Goal: Information Seeking & Learning: Learn about a topic

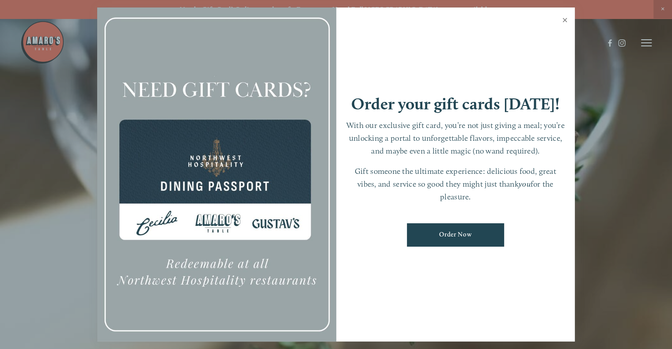
click at [569, 18] on link "Close" at bounding box center [564, 21] width 17 height 25
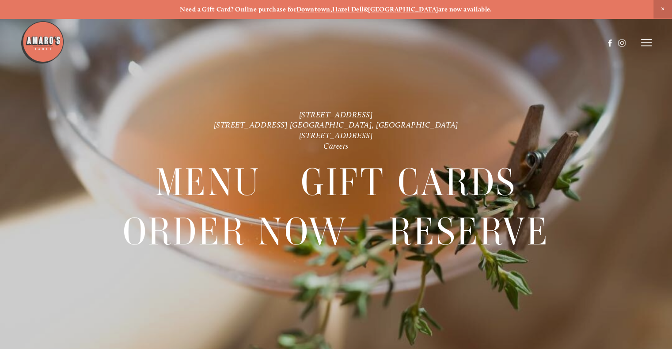
click at [641, 49] on header "Menu Order Now Visit Gallery 0" at bounding box center [336, 43] width 632 height 86
click at [642, 45] on icon at bounding box center [646, 43] width 11 height 8
click at [645, 40] on icon at bounding box center [645, 43] width 8 height 8
click at [648, 40] on icon at bounding box center [646, 43] width 11 height 8
click at [648, 40] on line at bounding box center [645, 43] width 8 height 8
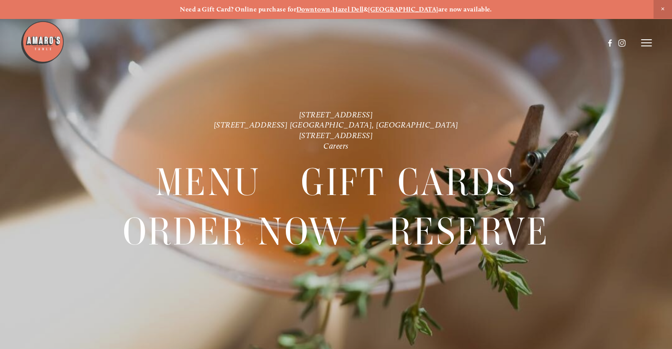
click at [647, 44] on icon at bounding box center [646, 43] width 11 height 8
click at [643, 44] on icon at bounding box center [646, 43] width 11 height 8
click at [481, 44] on span "Menu" at bounding box center [487, 43] width 16 height 8
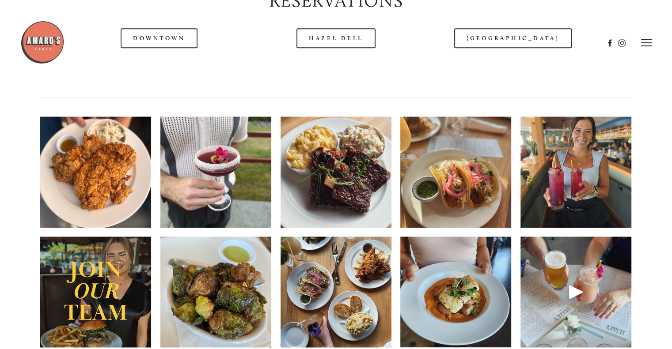
scroll to position [1060, 0]
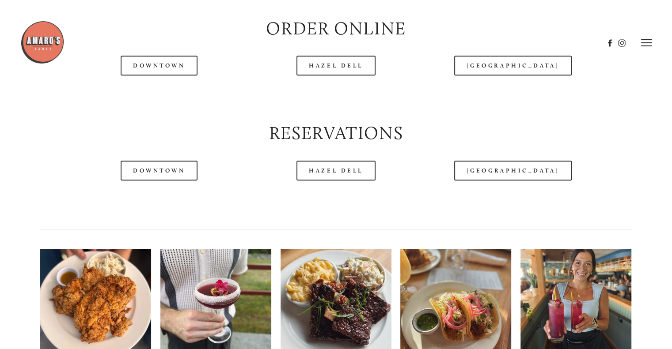
click at [104, 313] on img at bounding box center [95, 305] width 111 height 148
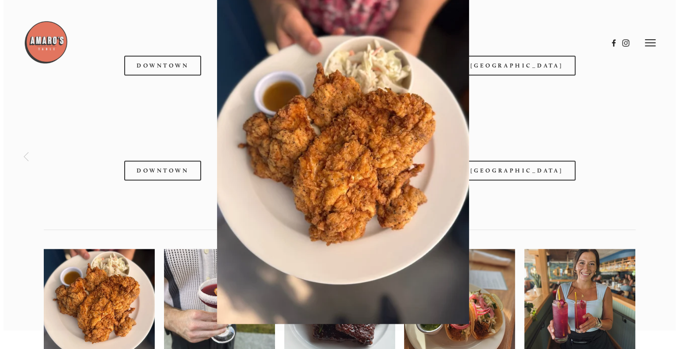
scroll to position [1042, 0]
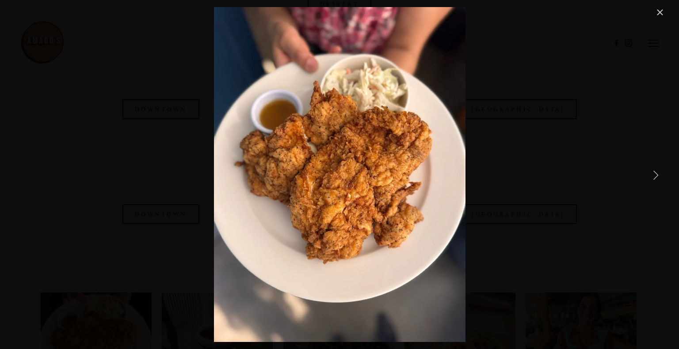
click at [653, 168] on link "Next Item" at bounding box center [654, 174] width 19 height 19
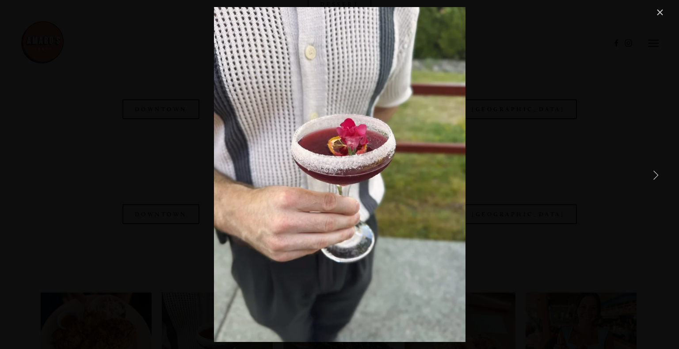
click at [653, 168] on link "Next Item" at bounding box center [654, 174] width 19 height 19
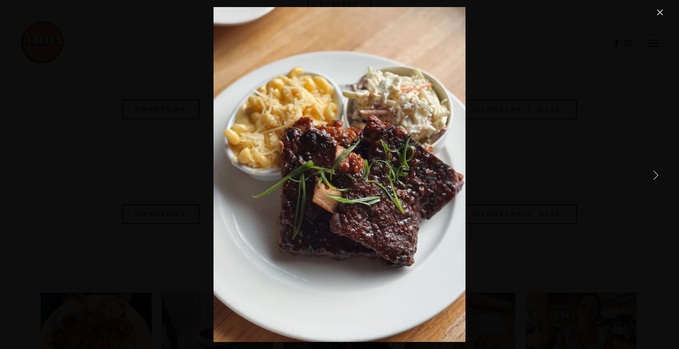
click at [653, 168] on link "Next Item" at bounding box center [654, 174] width 19 height 19
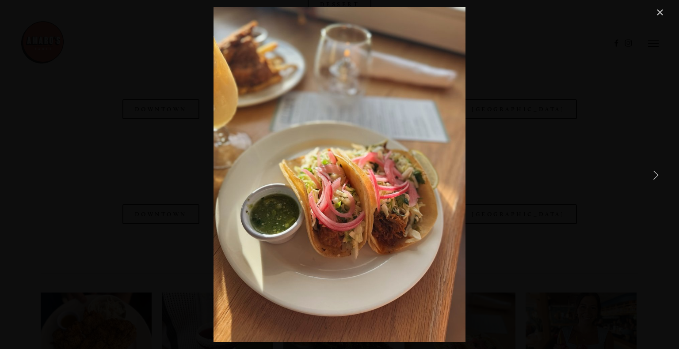
click at [652, 169] on link "Next Item" at bounding box center [654, 174] width 19 height 19
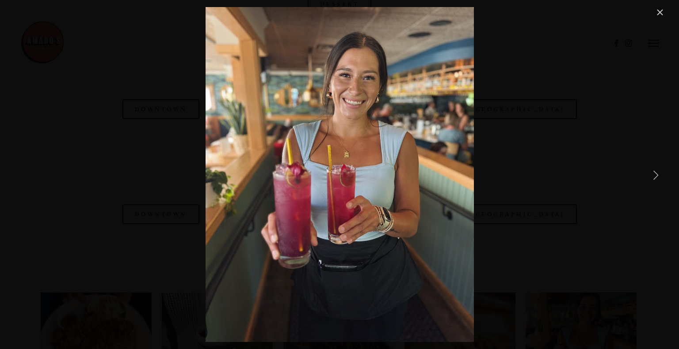
click at [652, 169] on link "Next Item" at bounding box center [654, 174] width 19 height 19
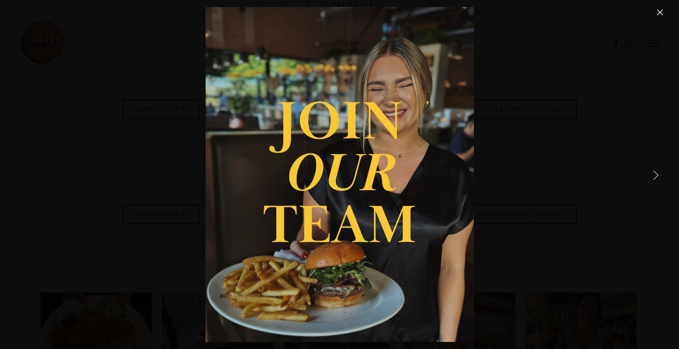
click at [652, 169] on link "Next Item" at bounding box center [654, 174] width 19 height 19
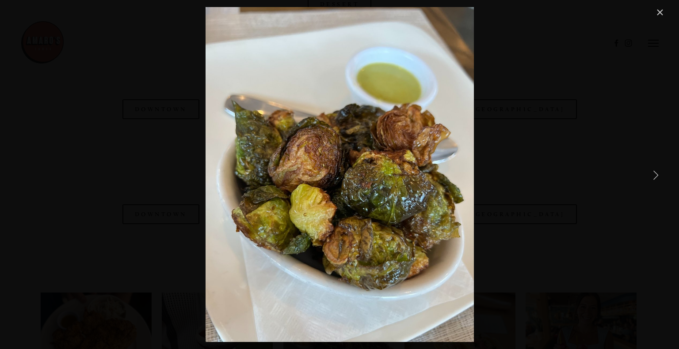
click at [652, 169] on link "Next Item" at bounding box center [654, 174] width 19 height 19
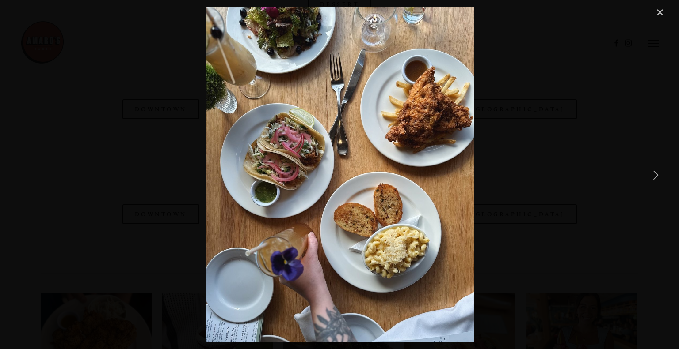
click at [652, 169] on link "Next Item" at bounding box center [654, 174] width 19 height 19
click at [656, 13] on link "Close" at bounding box center [659, 12] width 11 height 11
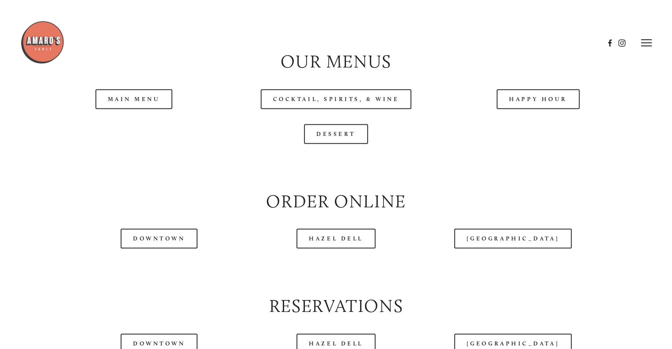
scroll to position [875, 0]
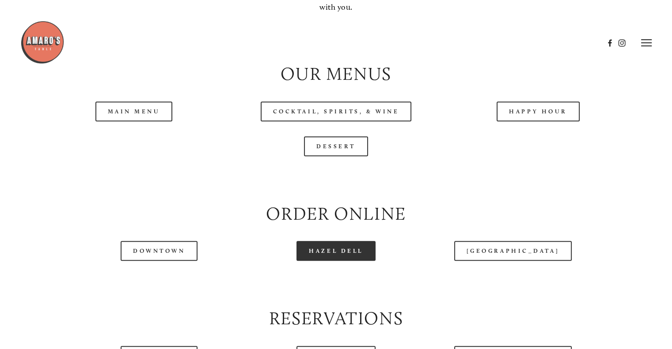
click at [349, 261] on link "Hazel Dell" at bounding box center [335, 251] width 79 height 20
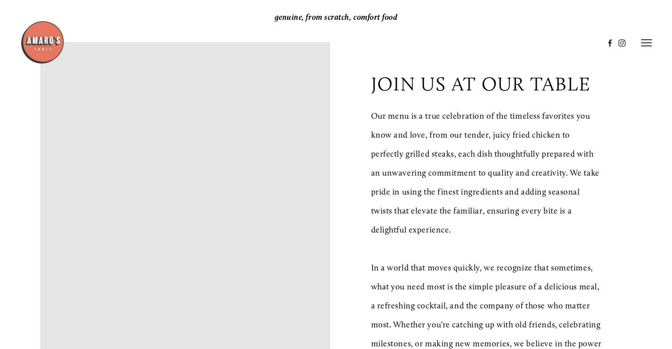
scroll to position [0, 0]
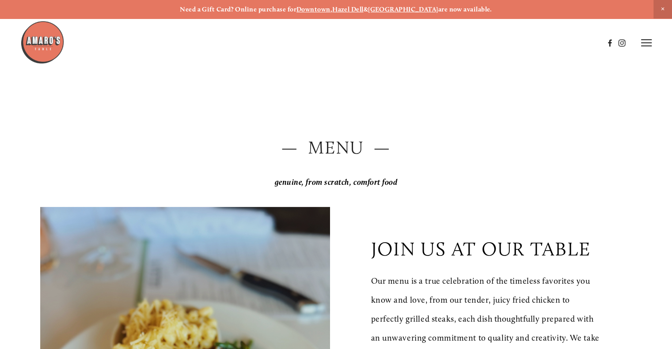
click at [650, 41] on icon at bounding box center [646, 43] width 11 height 8
click at [545, 46] on span "Visit" at bounding box center [544, 43] width 13 height 8
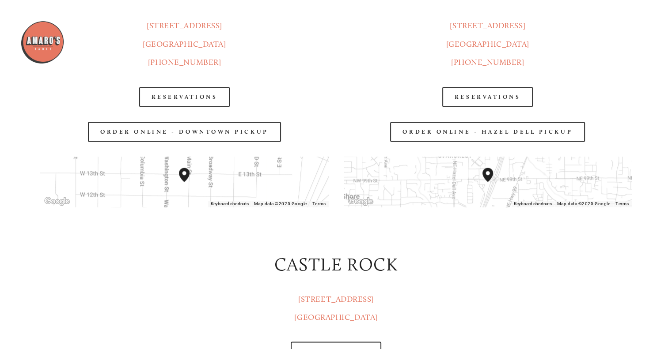
scroll to position [1060, 0]
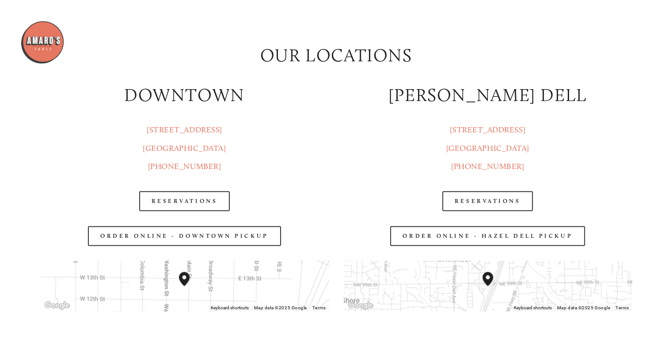
click at [492, 94] on h2 "HAZEL DELL" at bounding box center [488, 95] width 288 height 25
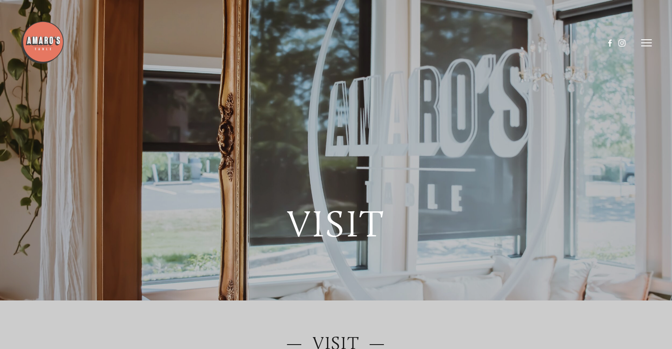
scroll to position [0, 0]
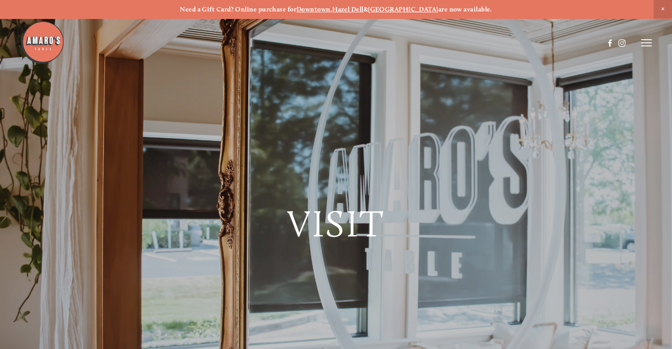
click at [642, 47] on header "Menu Order Now Visit Gallery 0" at bounding box center [336, 43] width 632 height 86
click at [644, 46] on line at bounding box center [646, 46] width 11 height 0
click at [484, 45] on span "Menu" at bounding box center [487, 43] width 16 height 8
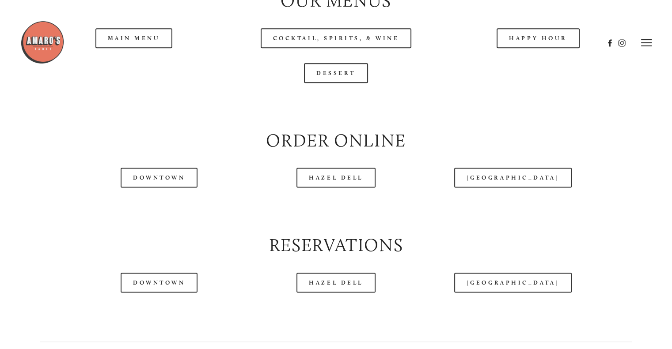
scroll to position [883, 0]
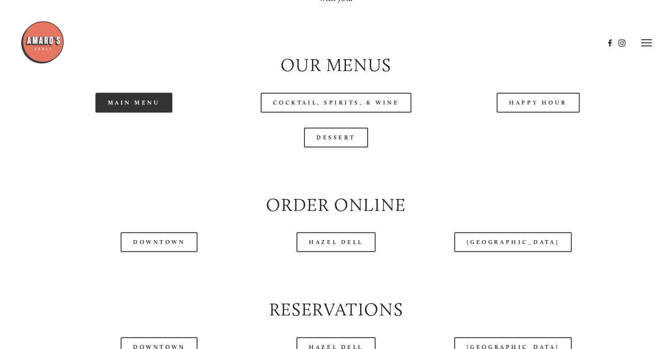
click at [140, 113] on link "Main Menu" at bounding box center [133, 103] width 77 height 20
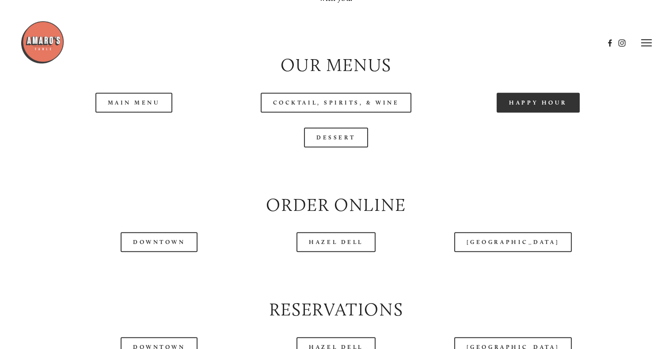
click at [527, 113] on link "Happy Hour" at bounding box center [538, 103] width 83 height 20
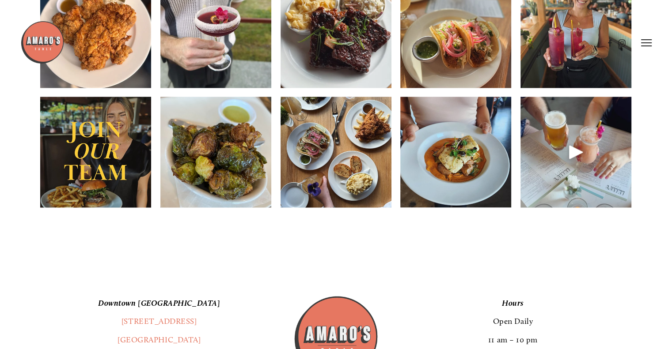
scroll to position [1237, 0]
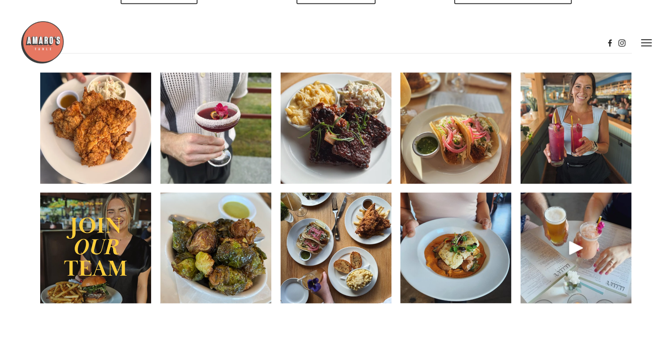
click at [581, 165] on img at bounding box center [575, 127] width 111 height 139
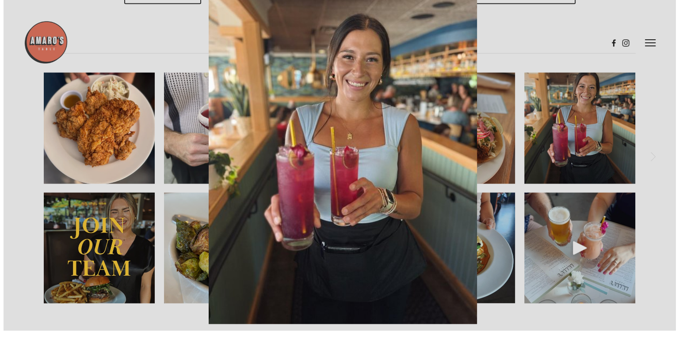
scroll to position [1218, 0]
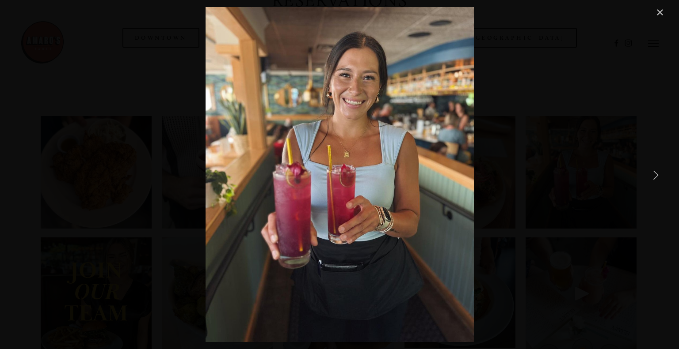
click at [661, 173] on link "Next Item" at bounding box center [654, 174] width 19 height 19
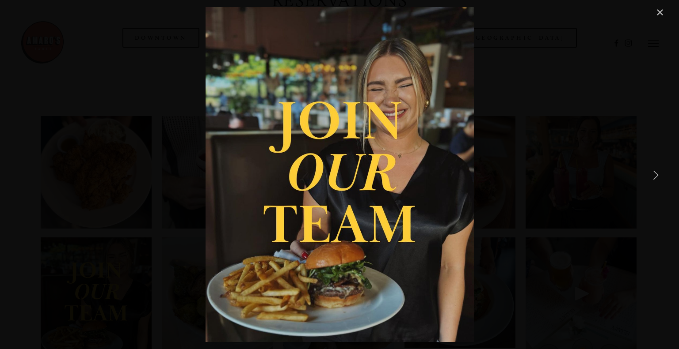
click at [655, 173] on link "Next Item" at bounding box center [654, 174] width 19 height 19
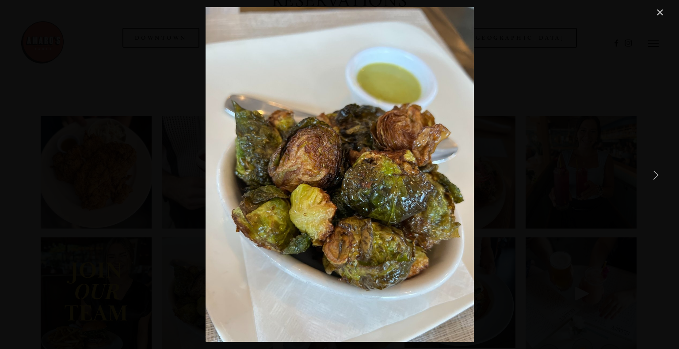
click at [655, 174] on link "Next Item" at bounding box center [654, 174] width 19 height 19
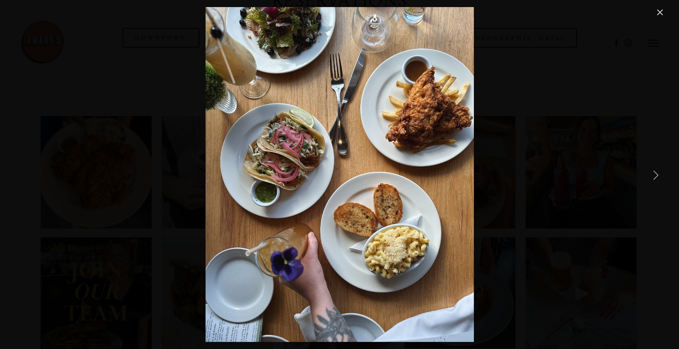
click at [655, 174] on link "Next Item" at bounding box center [654, 174] width 19 height 19
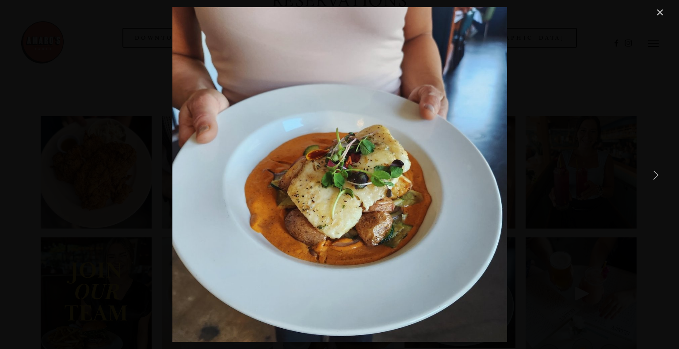
click at [654, 174] on link "Next Item" at bounding box center [654, 174] width 19 height 19
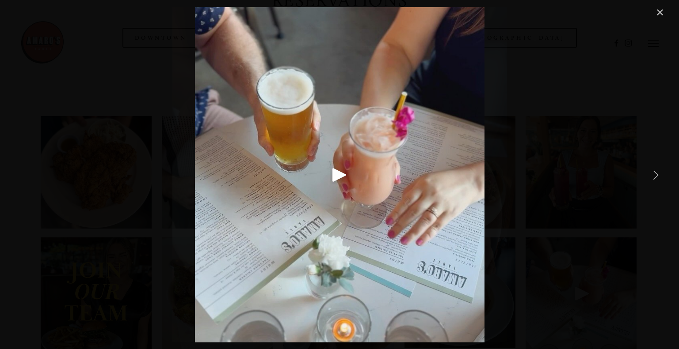
click at [654, 175] on link "Next Item" at bounding box center [654, 174] width 19 height 19
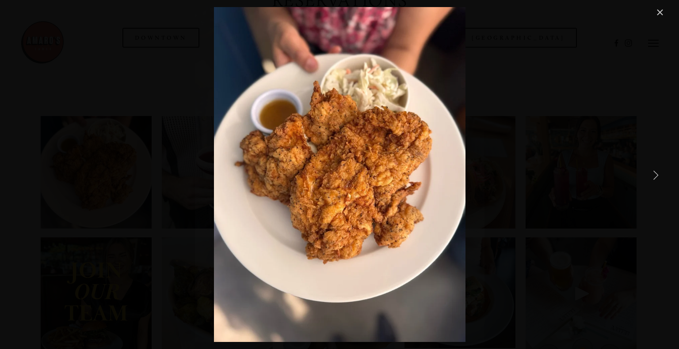
click at [653, 177] on link "Next Item" at bounding box center [654, 174] width 19 height 19
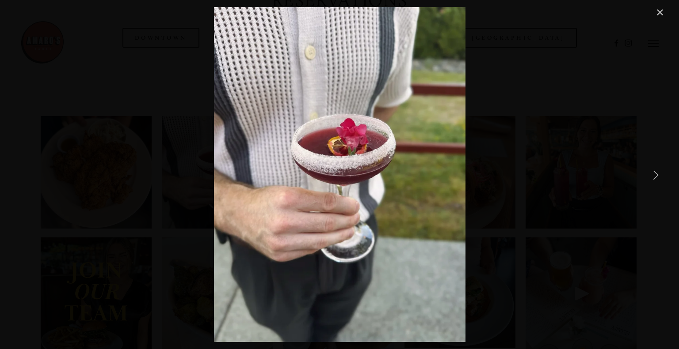
click at [653, 177] on link "Next Item" at bounding box center [654, 174] width 19 height 19
